Goal: Information Seeking & Learning: Find specific fact

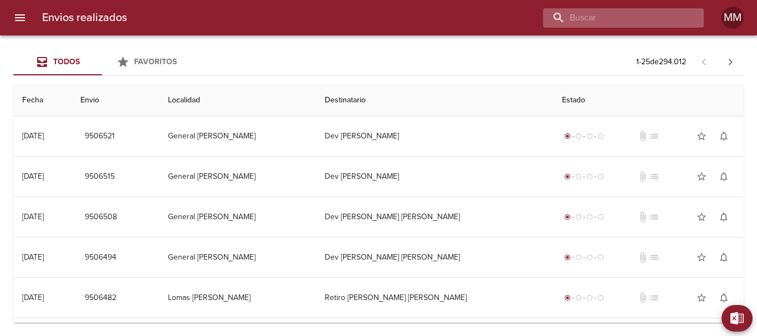
click at [643, 16] on input "buscar" at bounding box center [614, 17] width 142 height 19
paste input "[PERSON_NAME] ML"
type input "[PERSON_NAME] ML"
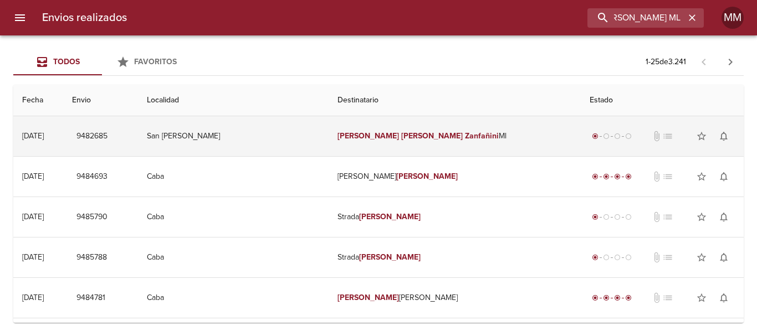
scroll to position [0, 0]
click at [445, 143] on td "[PERSON_NAME] Ml" at bounding box center [454, 136] width 252 height 40
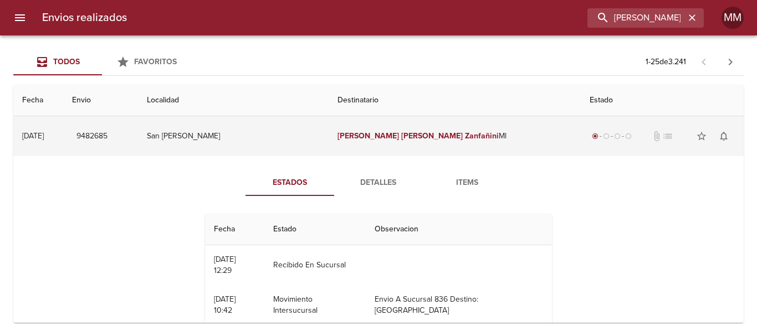
click at [115, 132] on td "9482685" at bounding box center [100, 136] width 74 height 40
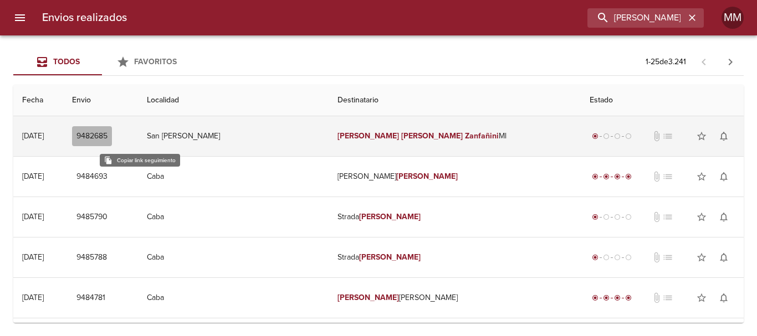
click at [107, 133] on span "9482685" at bounding box center [91, 137] width 31 height 14
click at [312, 138] on td "San [PERSON_NAME]" at bounding box center [233, 136] width 191 height 40
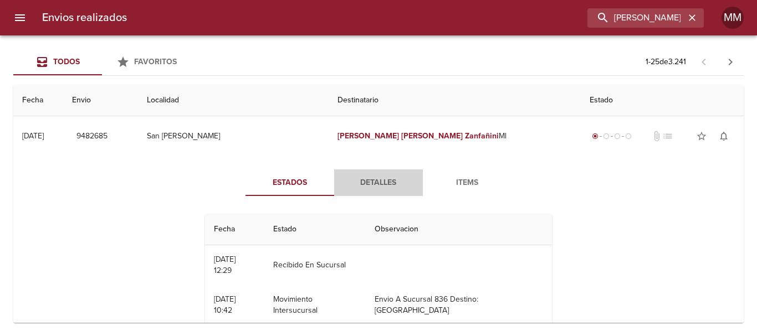
click at [388, 182] on span "Detalles" at bounding box center [378, 183] width 75 height 14
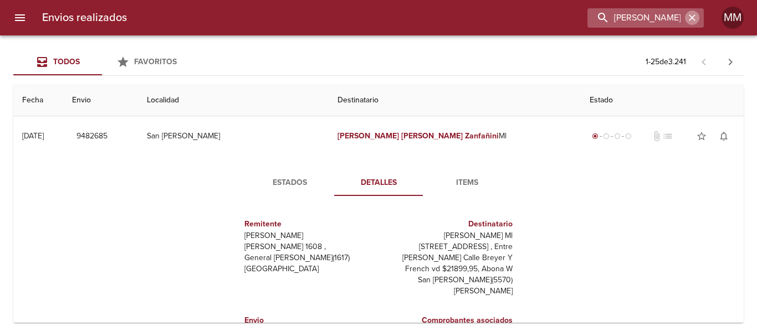
click at [698, 15] on button "button" at bounding box center [692, 18] width 14 height 14
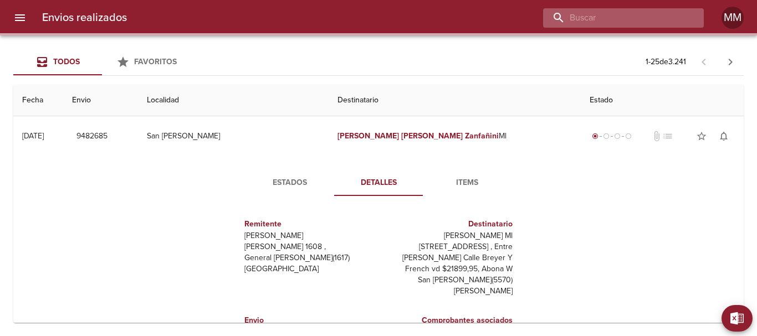
click at [670, 17] on input "buscar" at bounding box center [614, 17] width 142 height 19
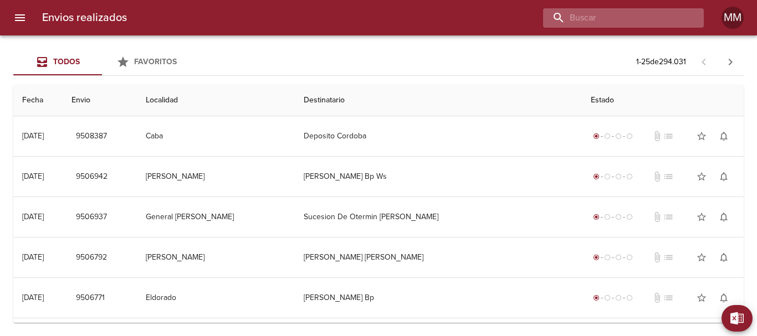
paste input "[PERSON_NAME] [PERSON_NAME]"
type input "[PERSON_NAME] [PERSON_NAME]"
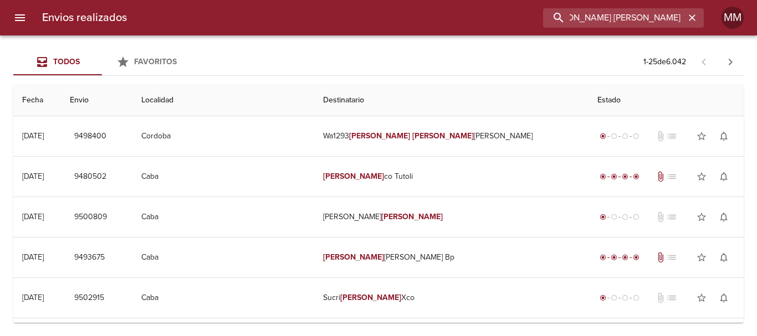
scroll to position [0, 0]
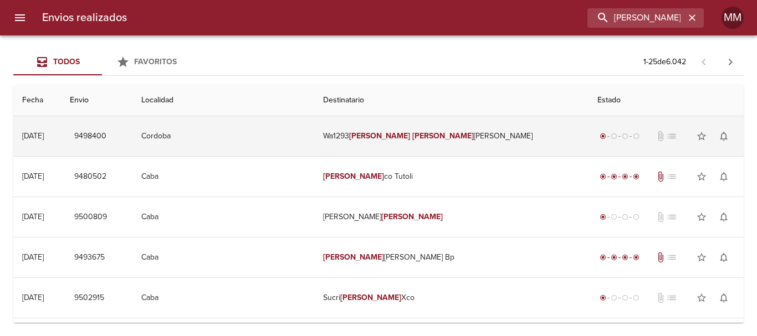
click at [425, 144] on td "Wa1293 [PERSON_NAME] [PERSON_NAME]" at bounding box center [451, 136] width 274 height 40
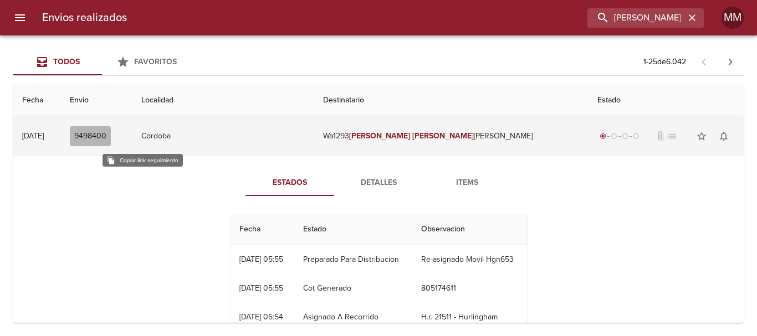
click at [106, 132] on span "9498400" at bounding box center [90, 137] width 32 height 14
click at [106, 135] on span "9498400" at bounding box center [90, 137] width 32 height 14
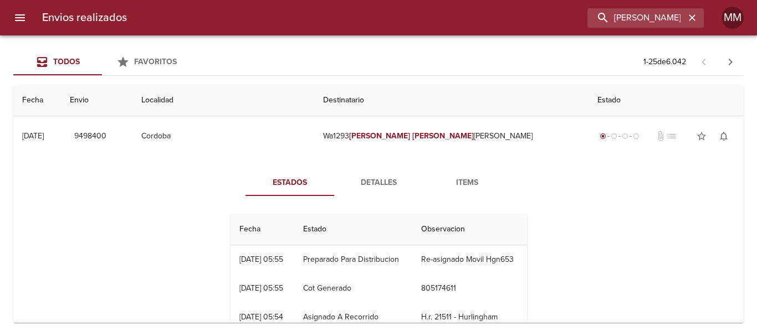
click at [378, 179] on span "Detalles" at bounding box center [378, 183] width 75 height 14
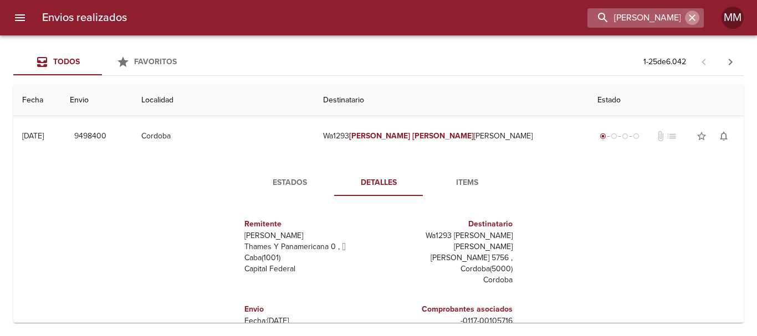
click at [692, 17] on icon "button" at bounding box center [691, 17] width 7 height 7
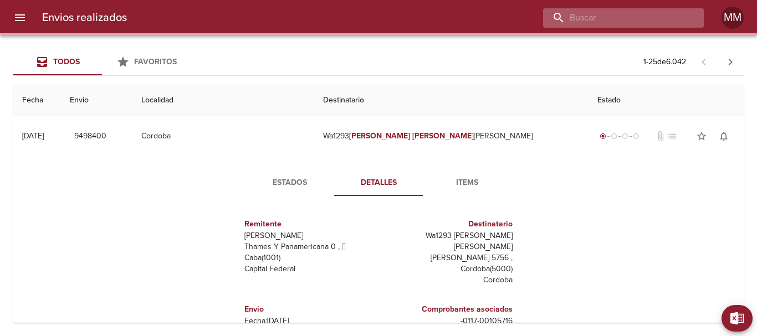
click at [652, 20] on input "buscar" at bounding box center [614, 17] width 142 height 19
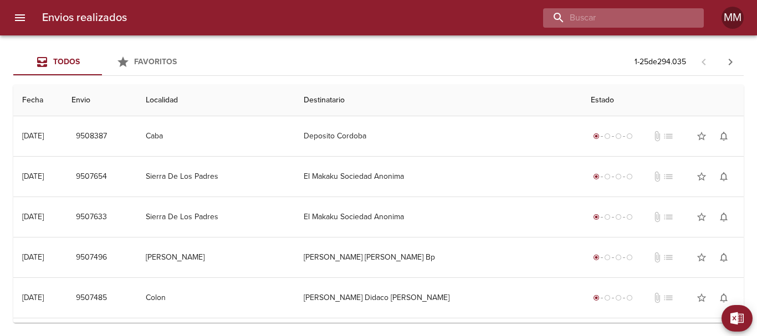
paste input "9244227"
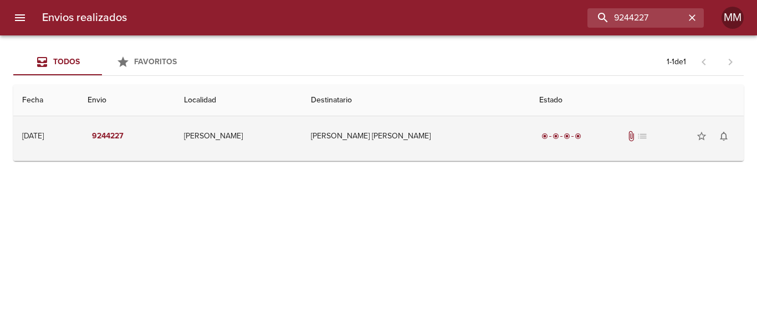
click at [371, 139] on td "[PERSON_NAME] [PERSON_NAME]" at bounding box center [416, 136] width 228 height 40
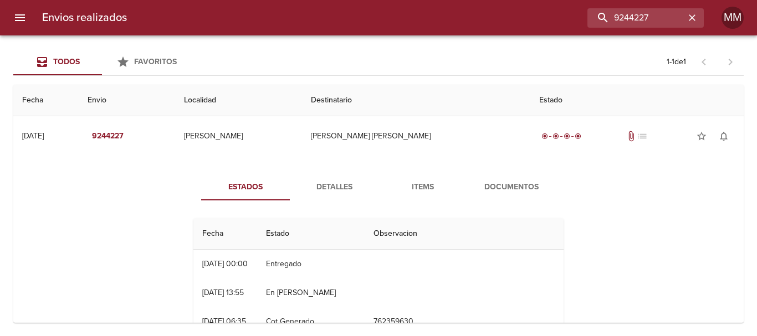
click at [344, 186] on span "Detalles" at bounding box center [333, 188] width 75 height 14
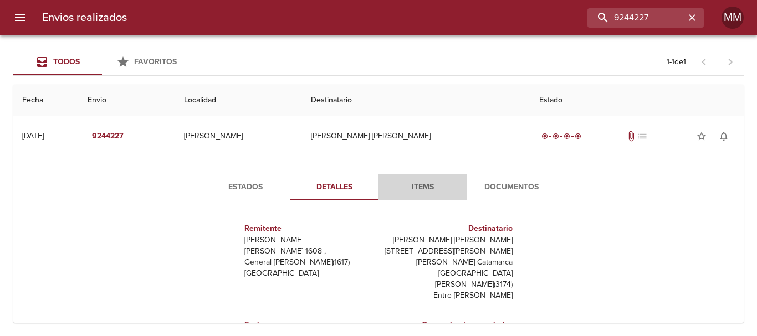
click at [414, 191] on span "Items" at bounding box center [422, 188] width 75 height 14
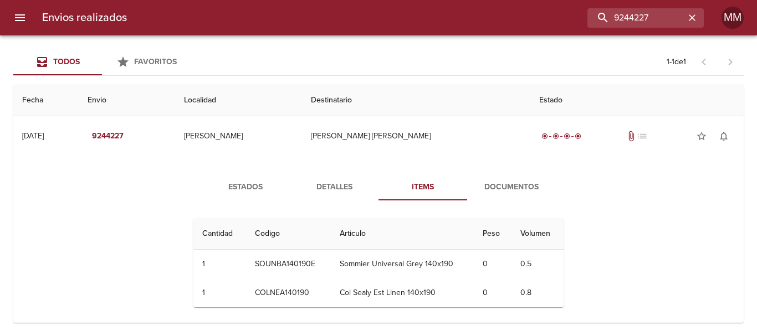
scroll to position [7, 0]
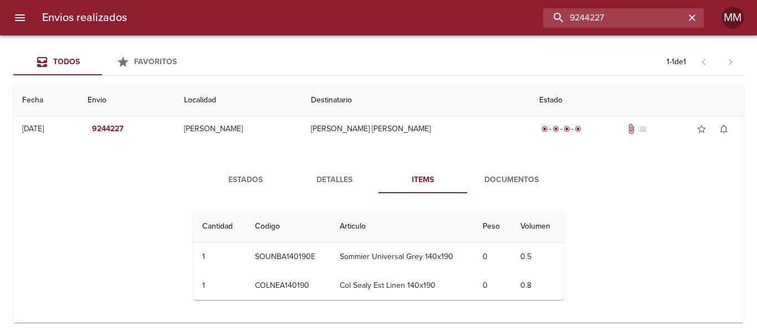
drag, startPoint x: 661, startPoint y: 19, endPoint x: 605, endPoint y: 38, distance: 59.6
click at [493, 24] on div "9244227" at bounding box center [420, 17] width 568 height 19
paste input "41456"
type input "9414567"
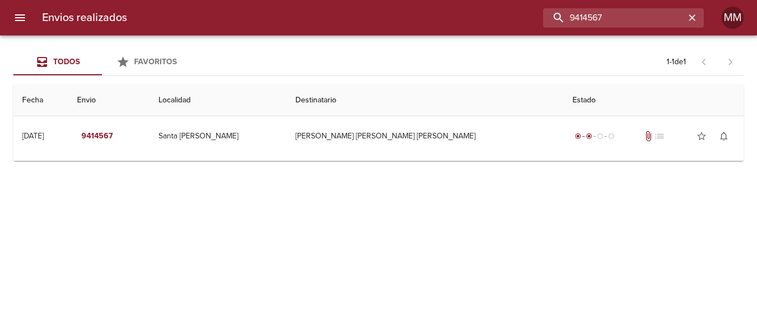
scroll to position [0, 0]
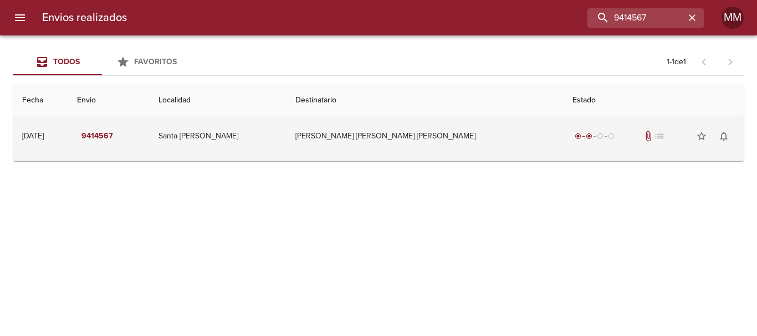
click at [448, 151] on td "[PERSON_NAME] [PERSON_NAME] [PERSON_NAME]" at bounding box center [424, 136] width 277 height 40
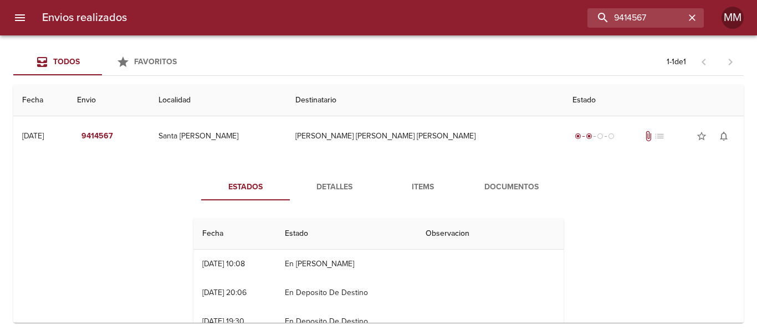
click at [324, 191] on span "Detalles" at bounding box center [333, 188] width 75 height 14
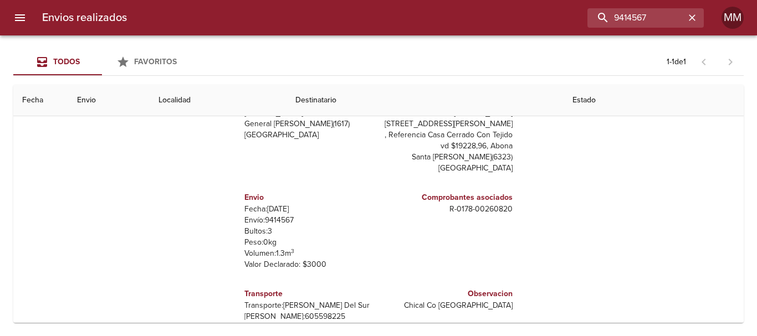
scroll to position [122, 0]
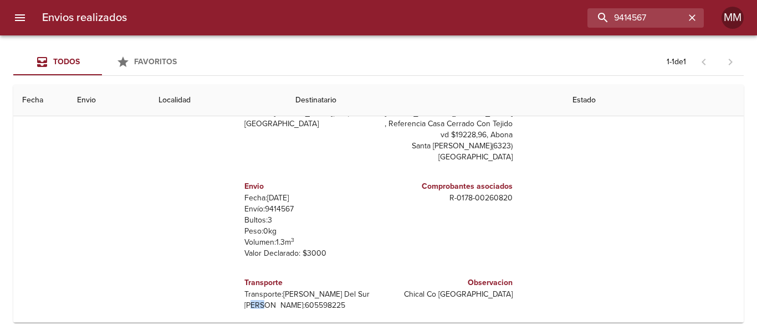
click at [256, 306] on div "Transporte Transporte: [PERSON_NAME] Del Sur [PERSON_NAME]: 605598225" at bounding box center [309, 294] width 138 height 52
drag, startPoint x: 239, startPoint y: 280, endPoint x: 245, endPoint y: 287, distance: 9.0
click at [245, 289] on p "Transporte: [PERSON_NAME] Del Sur" at bounding box center [309, 294] width 130 height 11
drag, startPoint x: 238, startPoint y: 286, endPoint x: 311, endPoint y: 294, distance: 73.6
click at [311, 294] on div "Transporte Transporte: [PERSON_NAME] Del Sur [PERSON_NAME]: 605598225" at bounding box center [309, 294] width 130 height 43
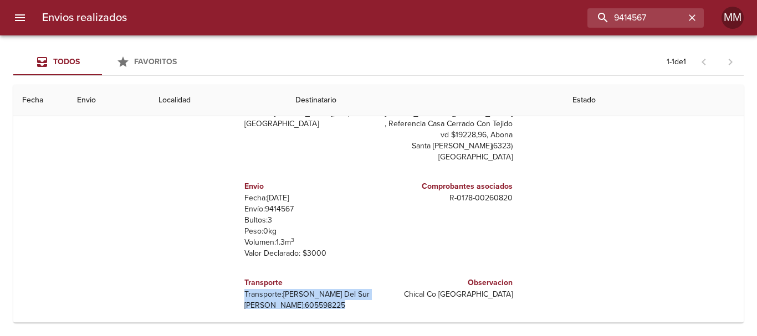
copy div "Transporte: [PERSON_NAME] Del Sur [PERSON_NAME]: 605598225"
